Goal: Task Accomplishment & Management: Manage account settings

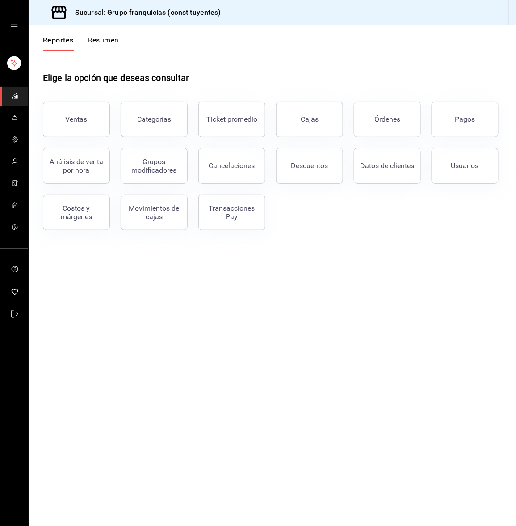
click at [93, 40] on button "Resumen" at bounding box center [103, 43] width 31 height 15
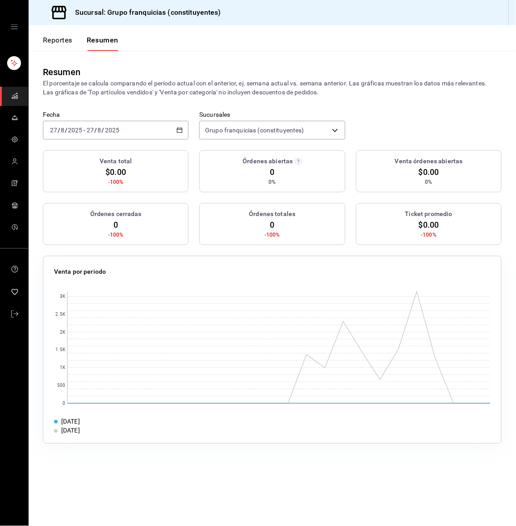
click at [90, 131] on input "27" at bounding box center [90, 130] width 8 height 7
click at [74, 148] on li "Hoy" at bounding box center [85, 157] width 84 height 20
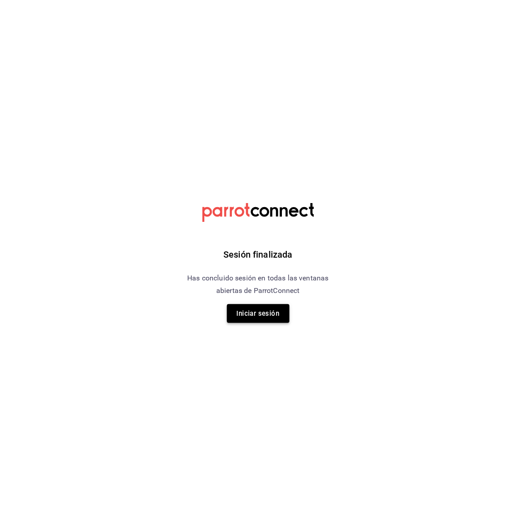
click at [249, 317] on button "Iniciar sesión" at bounding box center [258, 313] width 63 height 19
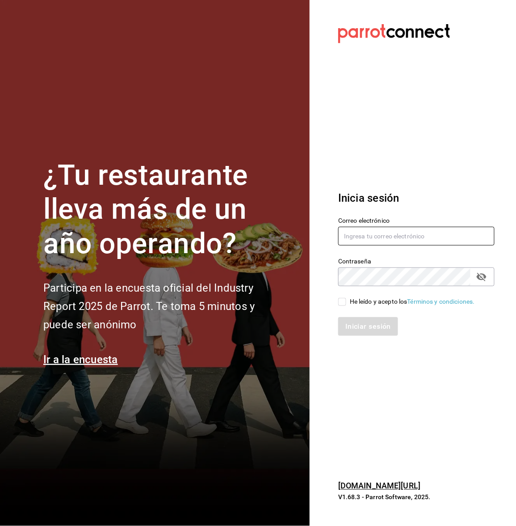
type input "guiconstituyentes@gmail.com"
click at [342, 303] on input "He leído y acepto los Términos y condiciones." at bounding box center [342, 302] width 8 height 8
checkbox input "true"
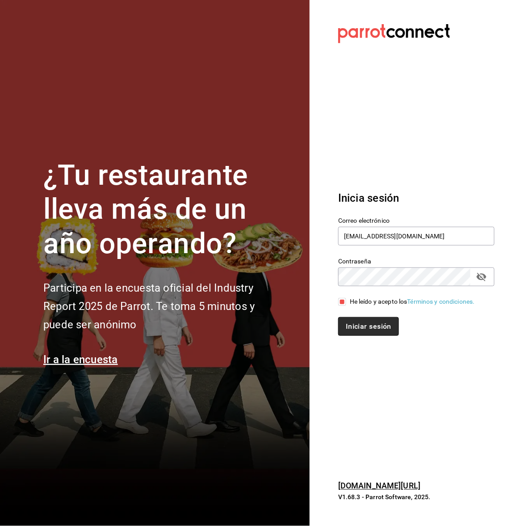
click at [365, 330] on button "Iniciar sesión" at bounding box center [368, 326] width 61 height 19
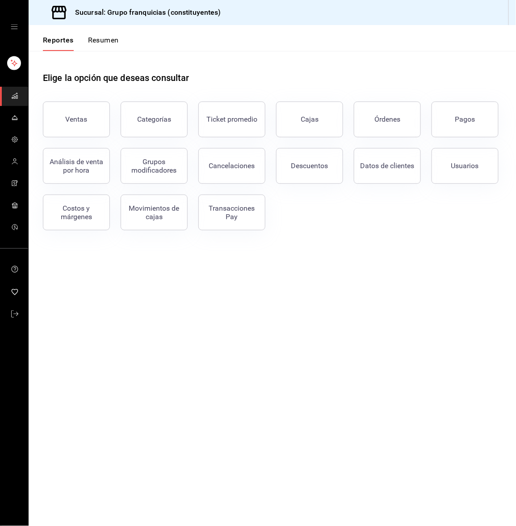
click at [98, 44] on button "Resumen" at bounding box center [103, 43] width 31 height 15
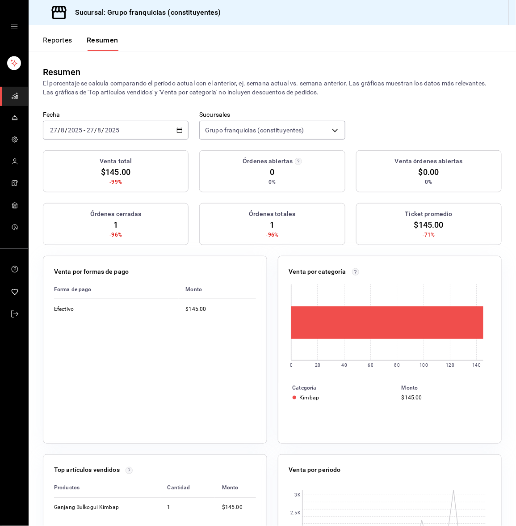
click at [111, 127] on input "2025" at bounding box center [112, 130] width 15 height 7
click at [90, 149] on li "Hoy" at bounding box center [85, 157] width 84 height 20
